Goal: Task Accomplishment & Management: Manage account settings

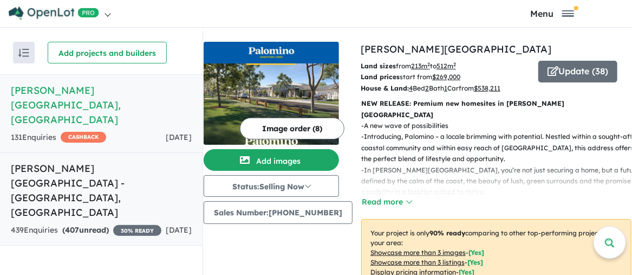
click at [57, 161] on h5 "[PERSON_NAME][GEOGRAPHIC_DATA] - [GEOGRAPHIC_DATA] , [GEOGRAPHIC_DATA]" at bounding box center [101, 190] width 181 height 59
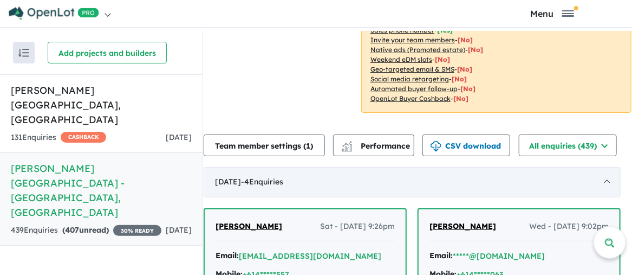
scroll to position [271, 0]
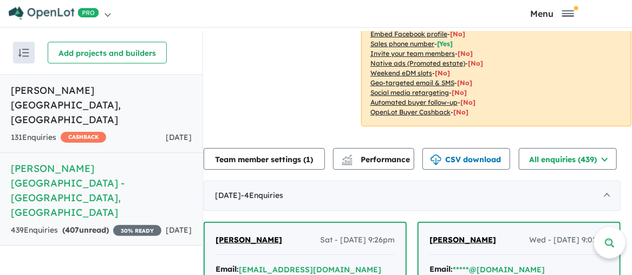
click at [118, 93] on h5 "[PERSON_NAME][GEOGRAPHIC_DATA] , [GEOGRAPHIC_DATA]" at bounding box center [101, 105] width 181 height 44
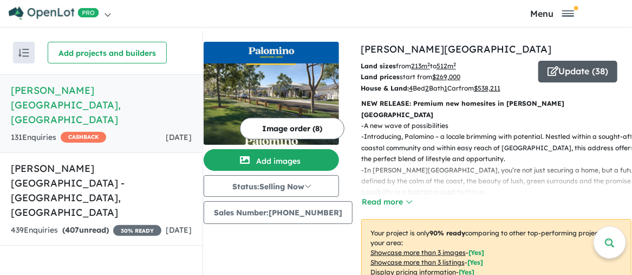
click at [585, 73] on button "Update ( 38 )" at bounding box center [578, 72] width 79 height 22
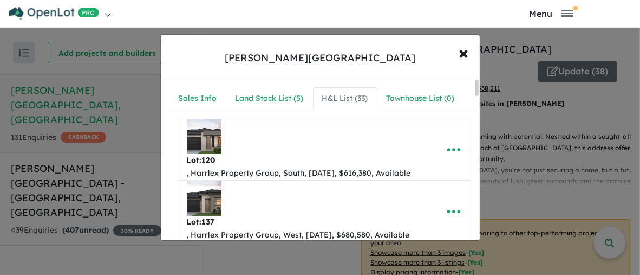
click at [345, 98] on div "H&L List ( 33 )" at bounding box center [345, 98] width 46 height 13
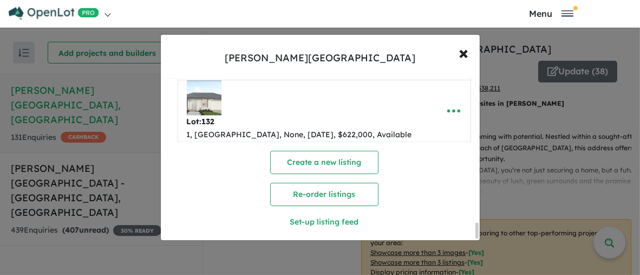
scroll to position [1829, 0]
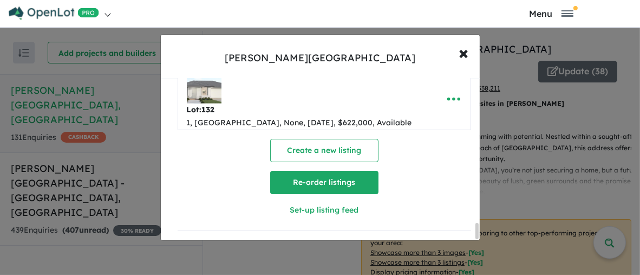
click at [324, 180] on button "Re-order listings" at bounding box center [324, 182] width 108 height 23
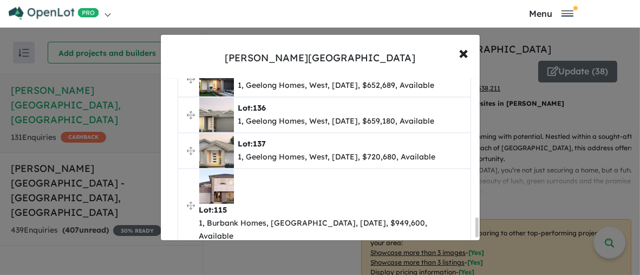
scroll to position [1182, 0]
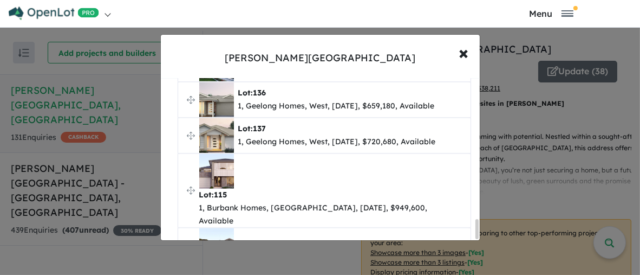
drag, startPoint x: 343, startPoint y: 133, endPoint x: 342, endPoint y: 120, distance: 13.0
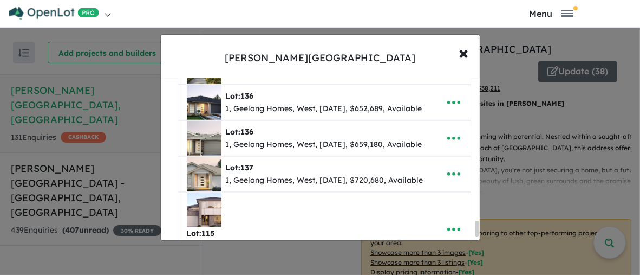
scroll to position [1800, 0]
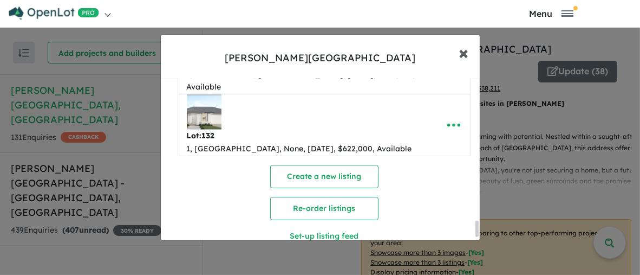
click at [462, 52] on span "×" at bounding box center [464, 52] width 10 height 23
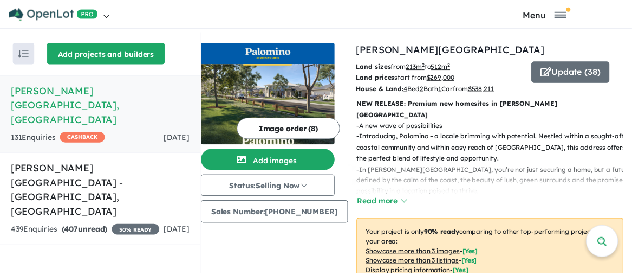
scroll to position [0, 0]
